Goal: Task Accomplishment & Management: Use online tool/utility

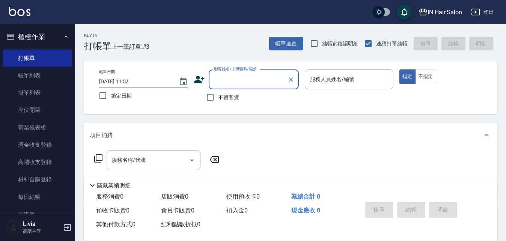
scroll to position [16, 0]
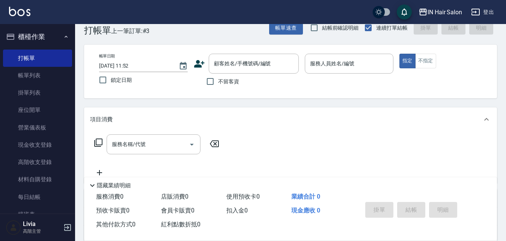
drag, startPoint x: 67, startPoint y: 260, endPoint x: 22, endPoint y: 260, distance: 45.1
drag, startPoint x: 22, startPoint y: 260, endPoint x: 241, endPoint y: 59, distance: 297.5
click at [241, 59] on input "顧客姓名/手機號碼/編號" at bounding box center [248, 63] width 72 height 13
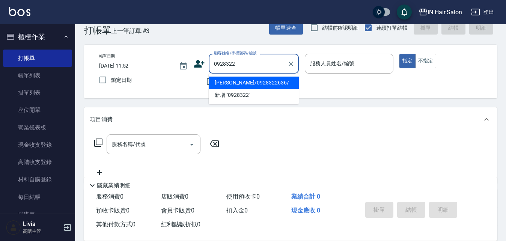
click at [237, 80] on li "[PERSON_NAME]/0928322636/" at bounding box center [254, 83] width 90 height 12
type input "[PERSON_NAME]/0928322636/"
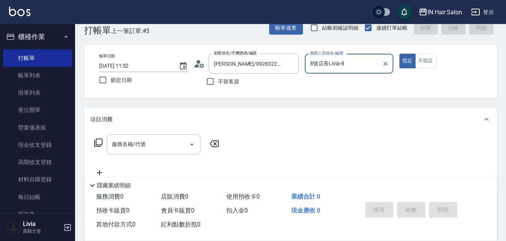
type input "8號店長Livia-8"
click at [103, 142] on div "服務名稱/代號 服務名稱/代號" at bounding box center [157, 144] width 134 height 20
click at [100, 142] on icon at bounding box center [98, 142] width 9 height 9
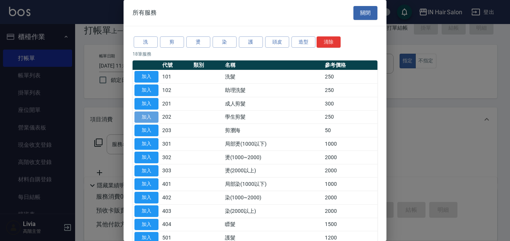
click at [151, 115] on button "加入" at bounding box center [146, 118] width 24 height 12
type input "學生剪髮(202)"
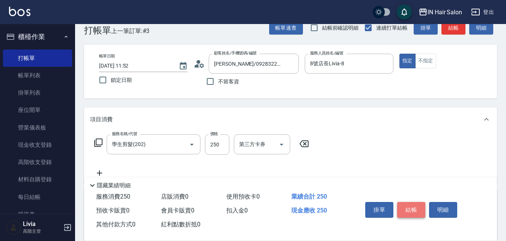
click at [412, 205] on button "結帳" at bounding box center [411, 210] width 28 height 16
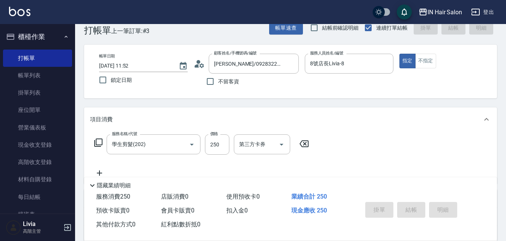
type input "[DATE] 12:29"
